Goal: Task Accomplishment & Management: Manage account settings

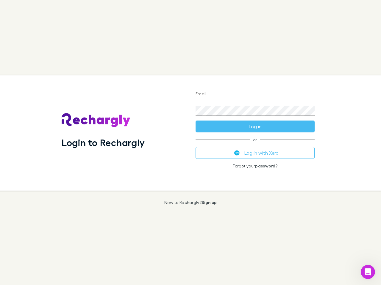
click at [190, 143] on div "Login to Rechargly" at bounding box center [124, 133] width 134 height 115
click at [255, 95] on input "Email" at bounding box center [254, 95] width 119 height 10
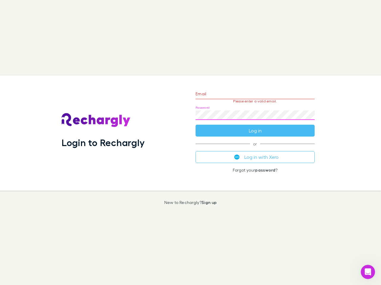
click at [255, 127] on form "Email Please enter a valid email. Password Log in" at bounding box center [254, 111] width 119 height 52
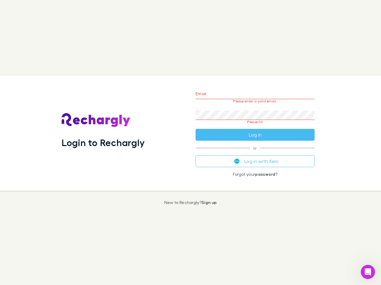
click at [255, 153] on div "Email Please enter a valid email. Password Please fill Log in or Log in with Xe…" at bounding box center [255, 133] width 128 height 115
click at [367, 272] on icon "Open Intercom Messenger" at bounding box center [368, 273] width 10 height 10
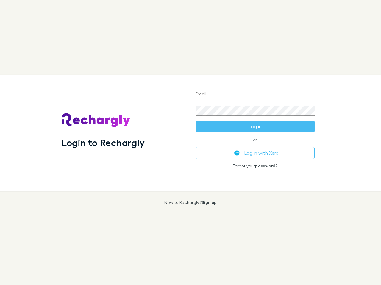
click at [190, 143] on div "Login to Rechargly" at bounding box center [124, 133] width 134 height 115
click at [255, 95] on input "Email" at bounding box center [254, 95] width 119 height 10
click at [255, 127] on button "Log in" at bounding box center [254, 127] width 119 height 12
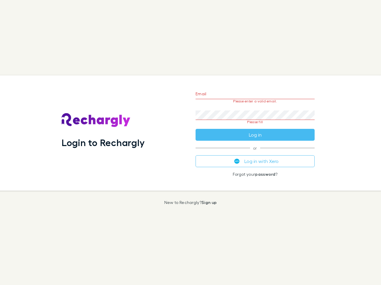
click at [255, 153] on div "Email Please enter a valid email. Password Please fill Log in or Log in with Xe…" at bounding box center [255, 133] width 128 height 115
